Goal: Task Accomplishment & Management: Complete application form

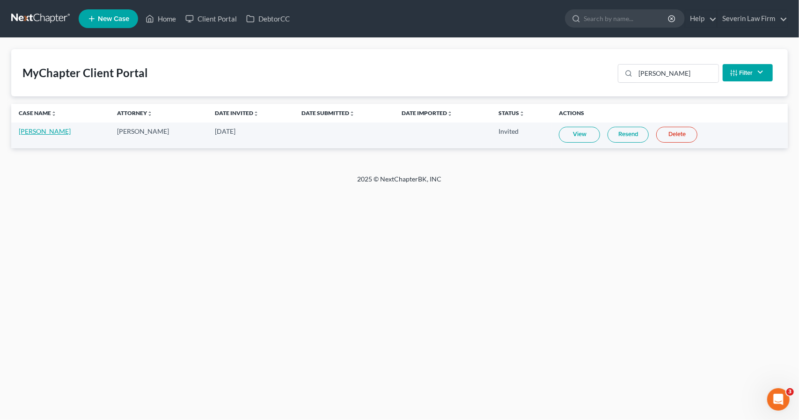
click at [37, 132] on link "[PERSON_NAME]" at bounding box center [45, 131] width 52 height 8
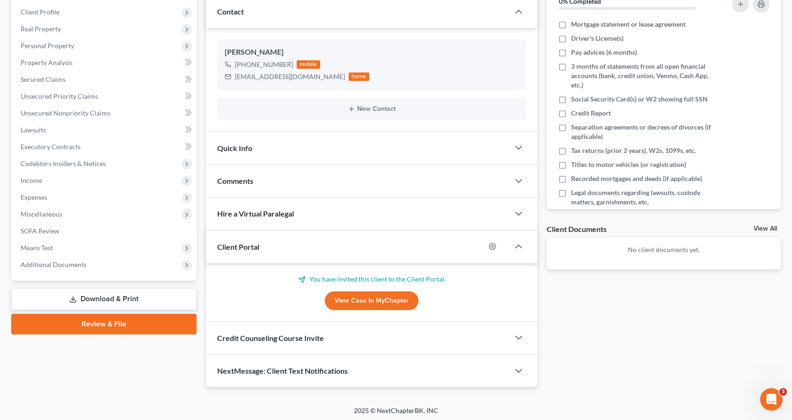
scroll to position [128, 0]
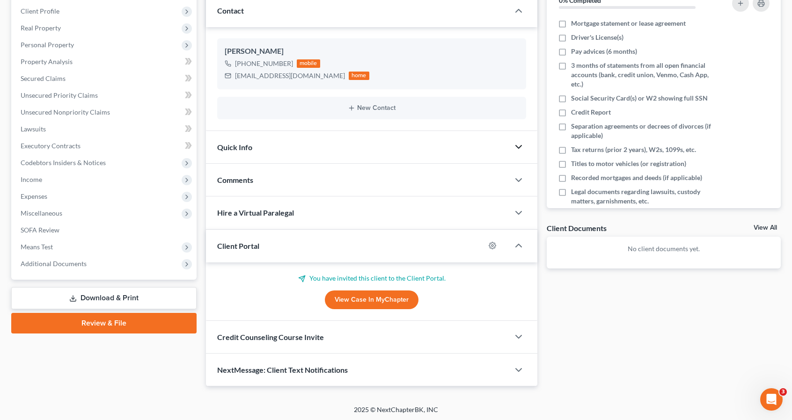
click at [520, 146] on icon "button" at bounding box center [518, 146] width 11 height 11
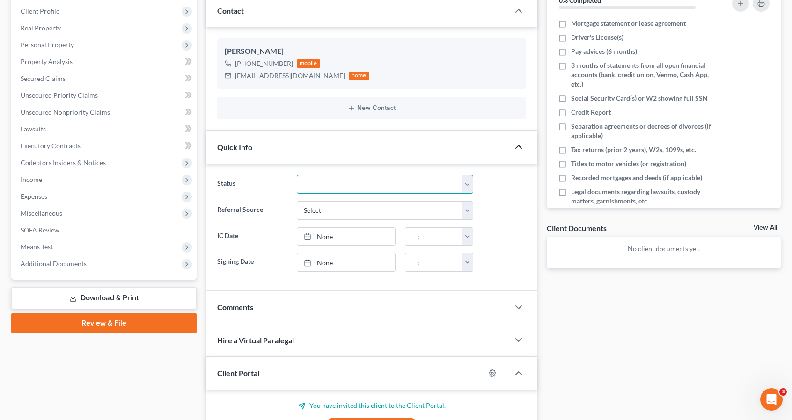
click at [465, 186] on select "Discharged Discharged & Reported Discharge Litigation Dismissal Notice Dismisse…" at bounding box center [385, 184] width 176 height 19
select select "21"
click at [297, 175] on select "Discharged Discharged & Reported Discharge Litigation Dismissal Notice Dismisse…" at bounding box center [385, 184] width 176 height 19
click at [517, 302] on icon "button" at bounding box center [518, 307] width 11 height 11
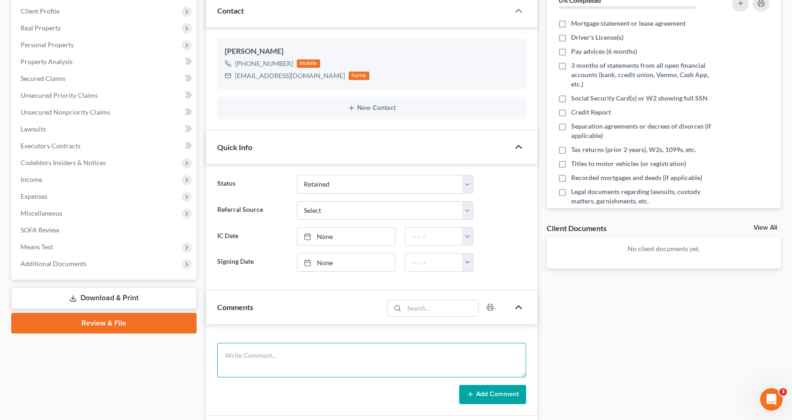
click at [310, 353] on textarea at bounding box center [371, 360] width 309 height 35
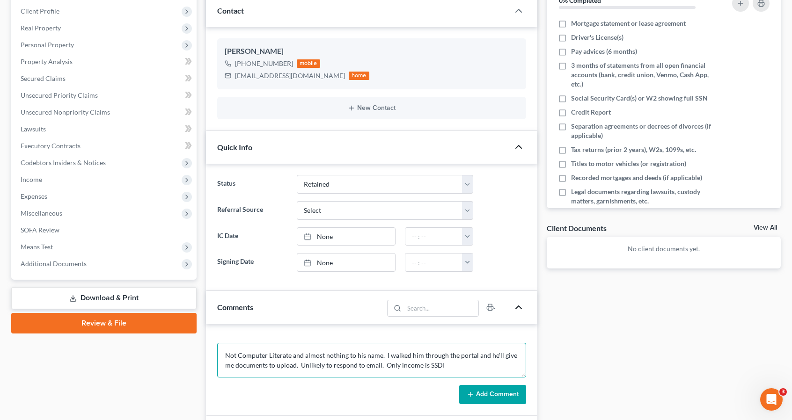
type textarea "Not Computer Literate and almost nothing to his name. I walked him through the …"
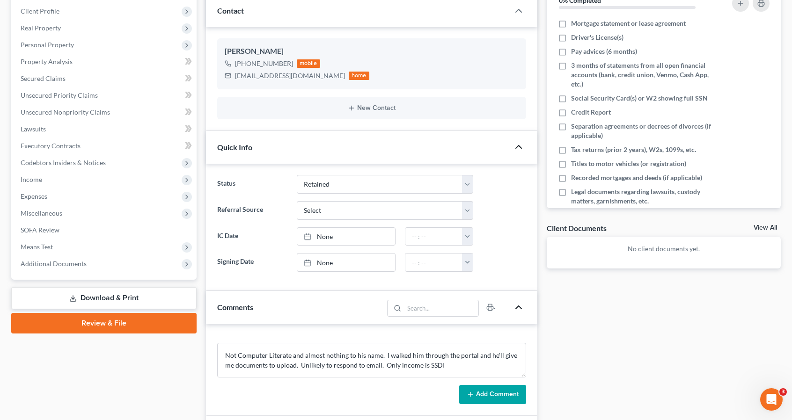
click at [481, 390] on button "Add Comment" at bounding box center [492, 395] width 67 height 20
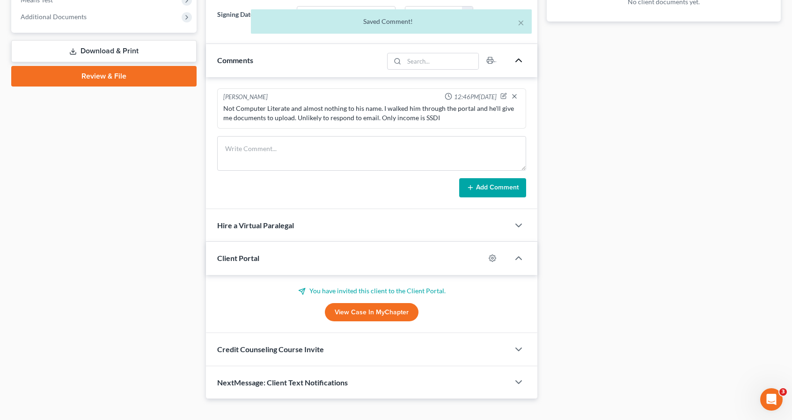
scroll to position [386, 0]
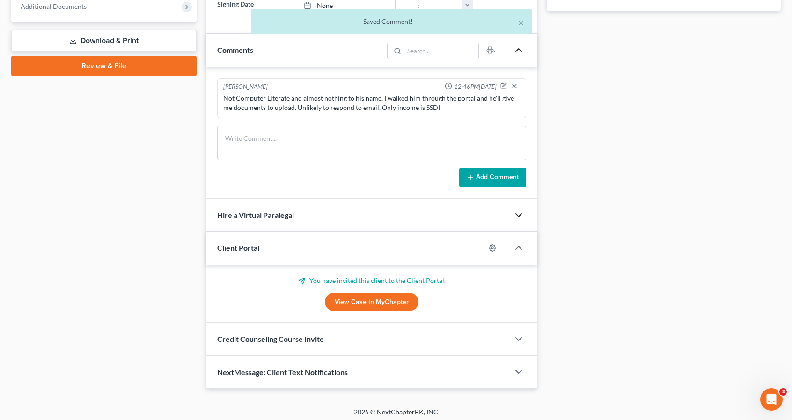
click at [520, 210] on icon "button" at bounding box center [518, 215] width 11 height 11
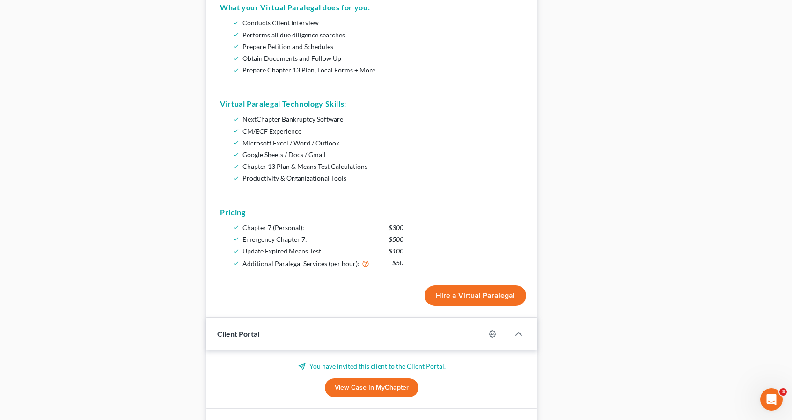
scroll to position [633, 0]
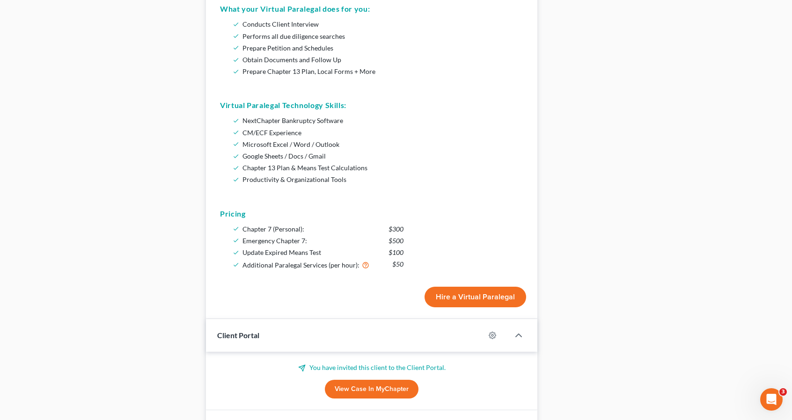
click at [458, 291] on button "Hire a Virtual Paralegal" at bounding box center [476, 297] width 102 height 21
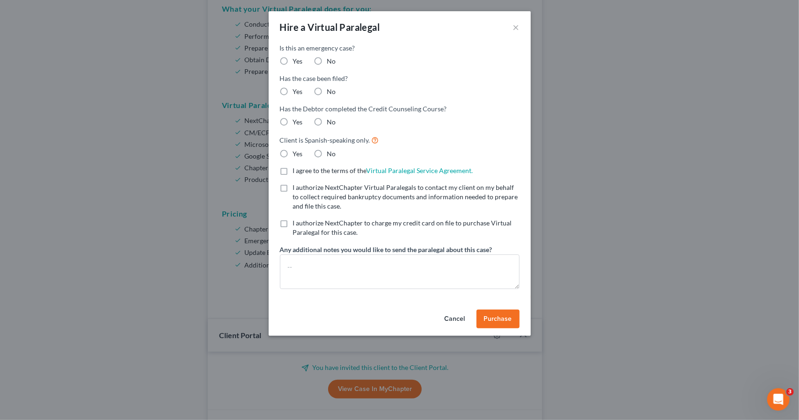
click at [327, 62] on label "No" at bounding box center [331, 61] width 9 height 9
click at [331, 62] on input "No" at bounding box center [334, 60] width 6 height 6
radio input "true"
click at [327, 91] on label "No" at bounding box center [331, 91] width 9 height 9
click at [331, 91] on input "No" at bounding box center [334, 90] width 6 height 6
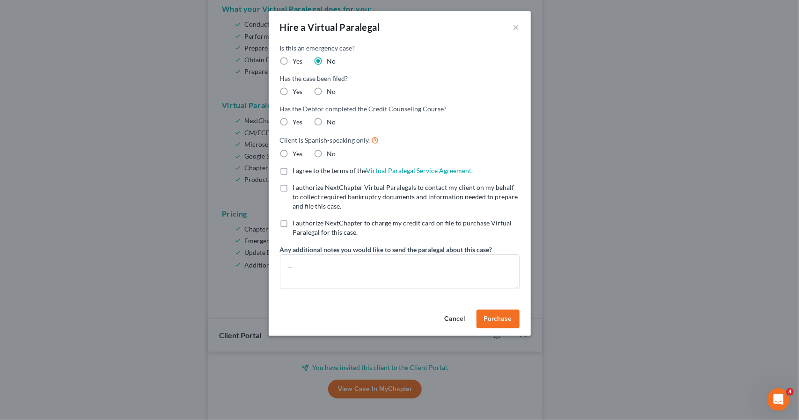
radio input "true"
click at [327, 125] on label "No" at bounding box center [331, 121] width 9 height 9
click at [331, 124] on input "No" at bounding box center [334, 120] width 6 height 6
radio input "true"
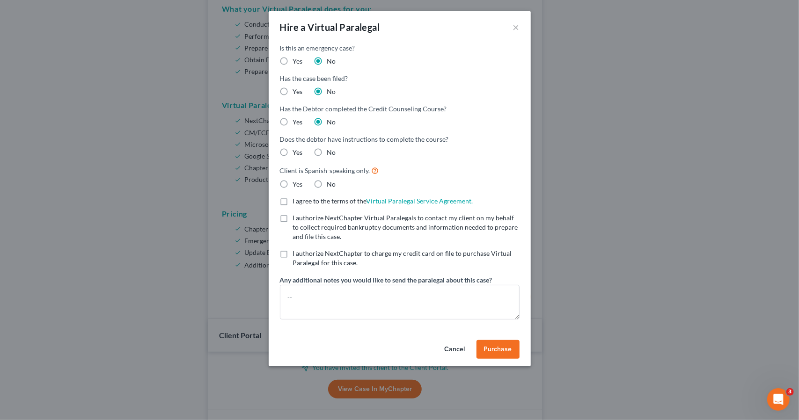
click at [327, 148] on label "No" at bounding box center [331, 152] width 9 height 9
click at [331, 148] on input "No" at bounding box center [334, 151] width 6 height 6
radio input "true"
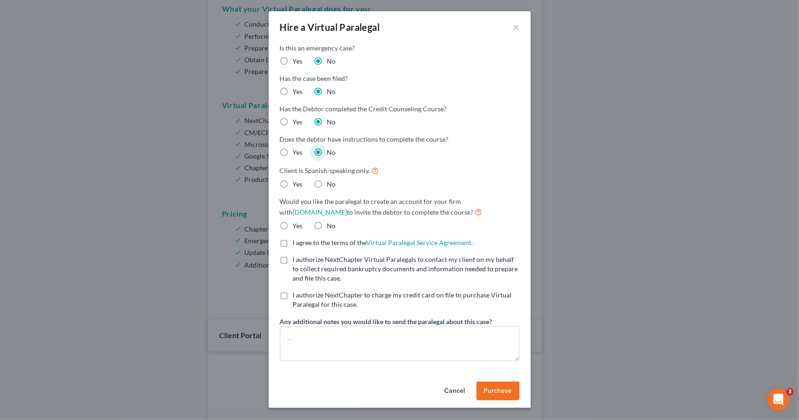
click at [327, 184] on label "No" at bounding box center [331, 184] width 9 height 9
click at [331, 184] on input "No" at bounding box center [334, 183] width 6 height 6
radio input "true"
click at [327, 228] on label "No" at bounding box center [331, 225] width 9 height 9
click at [331, 228] on input "No" at bounding box center [334, 224] width 6 height 6
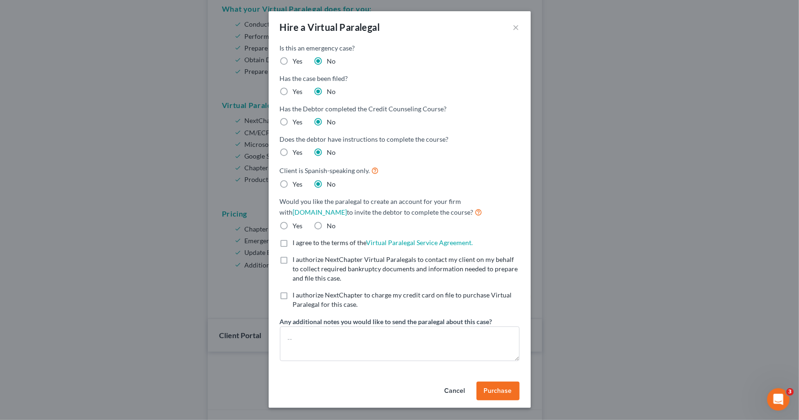
radio input "true"
click at [293, 246] on label "I agree to the terms of the Virtual Paralegal Service Agreement. (Updates have …" at bounding box center [383, 242] width 180 height 9
click at [297, 244] on input "I agree to the terms of the Virtual Paralegal Service Agreement. (Updates have …" at bounding box center [300, 241] width 6 height 6
checkbox input "true"
click at [293, 264] on label "I authorize NextChapter Virtual Paralegals to contact my client on my behalf to…" at bounding box center [406, 269] width 227 height 28
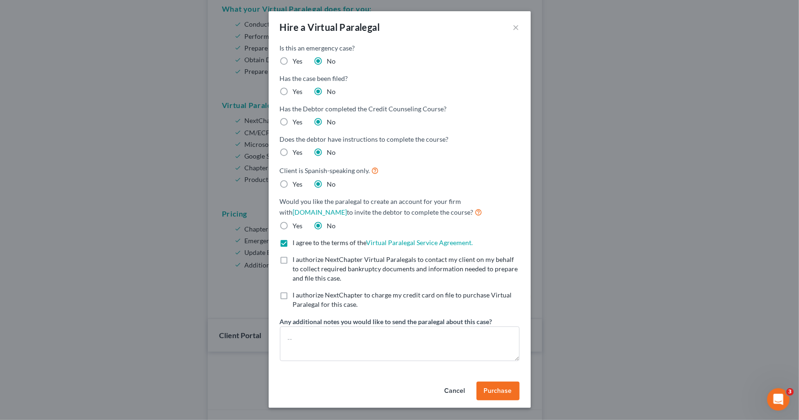
click at [297, 261] on input "I authorize NextChapter Virtual Paralegals to contact my client on my behalf to…" at bounding box center [300, 258] width 6 height 6
checkbox input "true"
click at [293, 294] on label "I authorize NextChapter to charge my credit card on file to purchase Virtual Pa…" at bounding box center [406, 300] width 227 height 19
click at [297, 294] on input "I authorize NextChapter to charge my credit card on file to purchase Virtual Pa…" at bounding box center [300, 294] width 6 height 6
checkbox input "true"
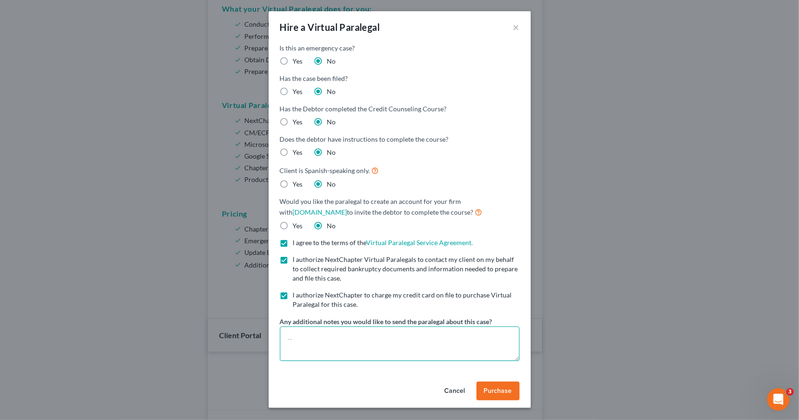
click at [293, 338] on textarea at bounding box center [400, 344] width 240 height 35
type textarea "Attn [PERSON_NAME] Atty Fees = 1700"
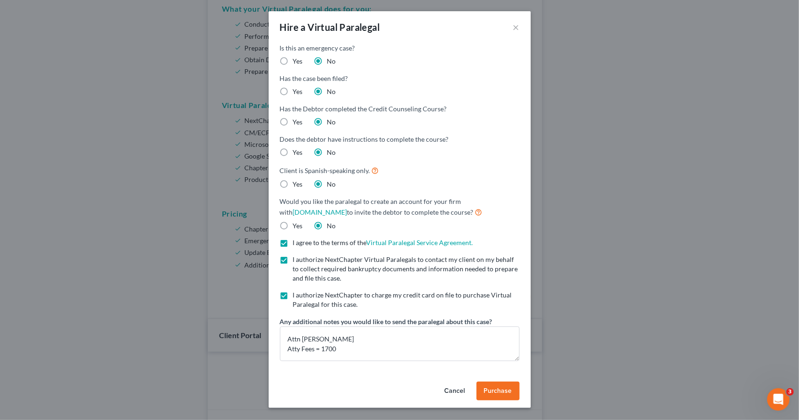
click at [492, 385] on button "Purchase" at bounding box center [498, 391] width 43 height 19
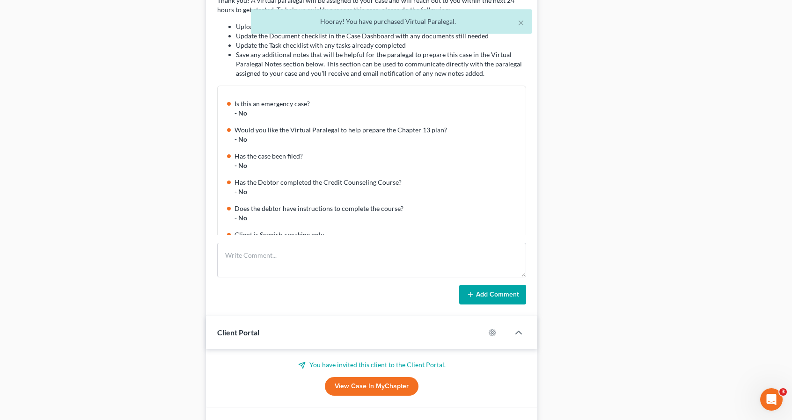
scroll to position [176, 0]
